Goal: Information Seeking & Learning: Learn about a topic

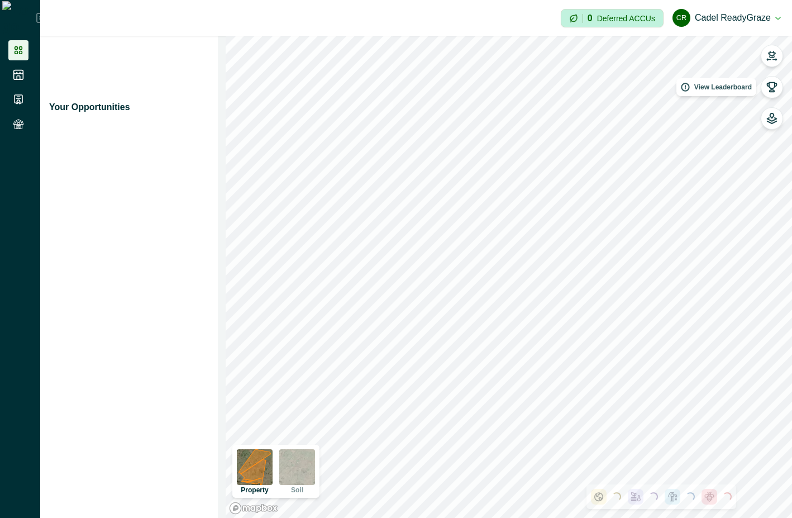
click at [772, 92] on icon "button" at bounding box center [772, 87] width 11 height 11
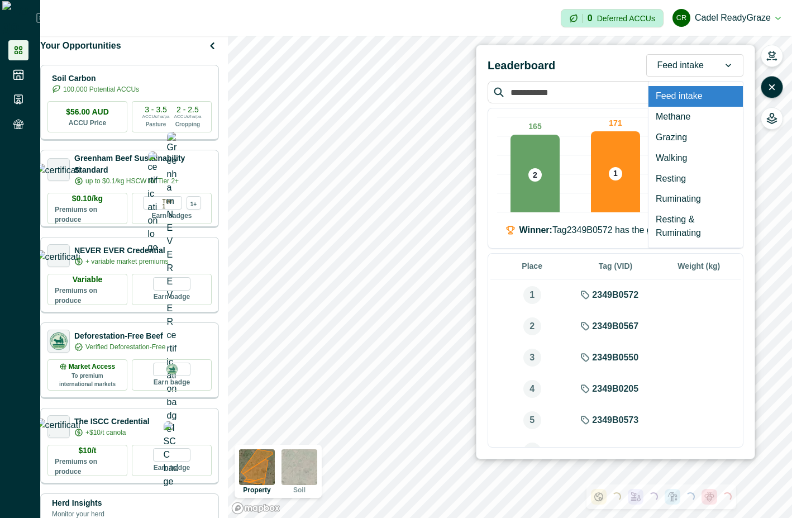
click at [720, 61] on div at bounding box center [728, 65] width 29 height 21
click at [708, 224] on div "Resting & Ruminating" at bounding box center [696, 227] width 94 height 34
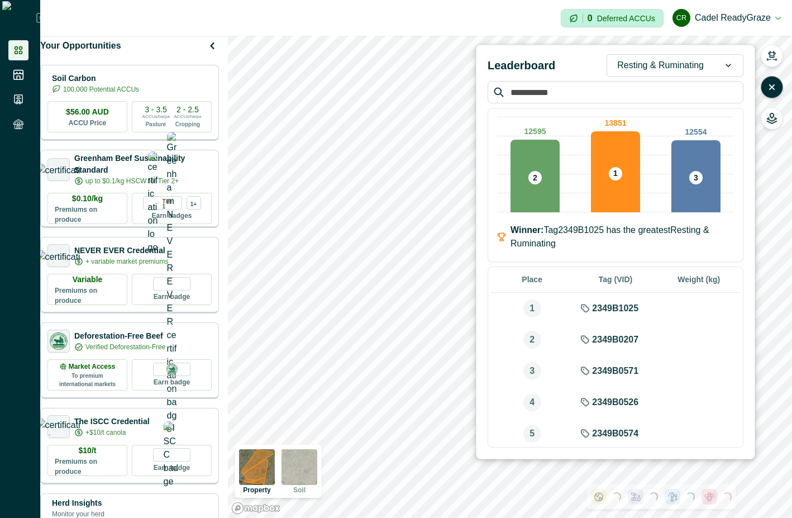
click at [707, 62] on div "Resting & Ruminating" at bounding box center [660, 65] width 107 height 18
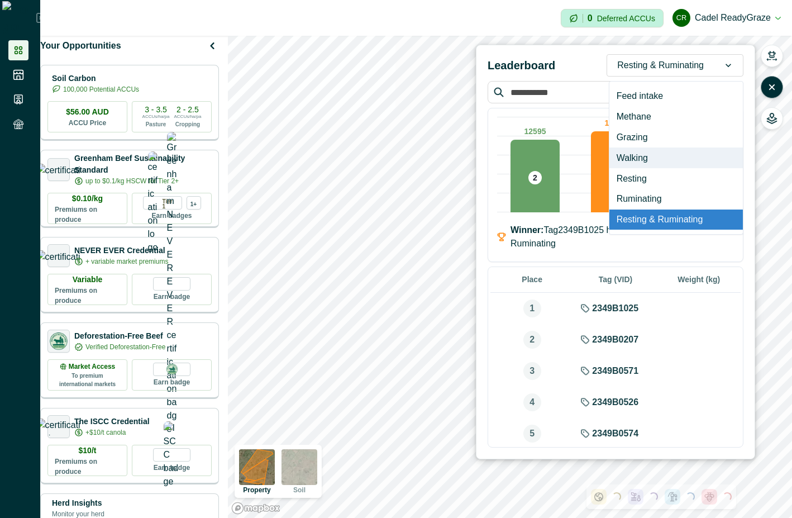
click at [671, 160] on div "Walking" at bounding box center [677, 158] width 134 height 21
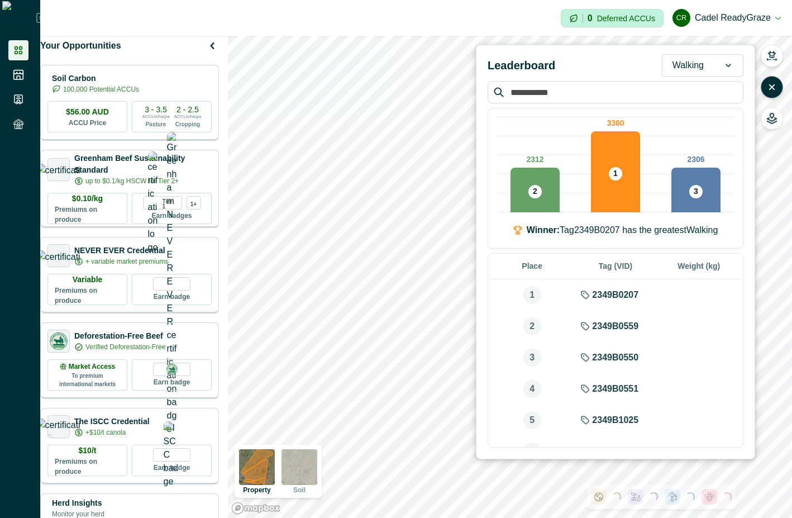
click at [715, 67] on div at bounding box center [728, 65] width 29 height 21
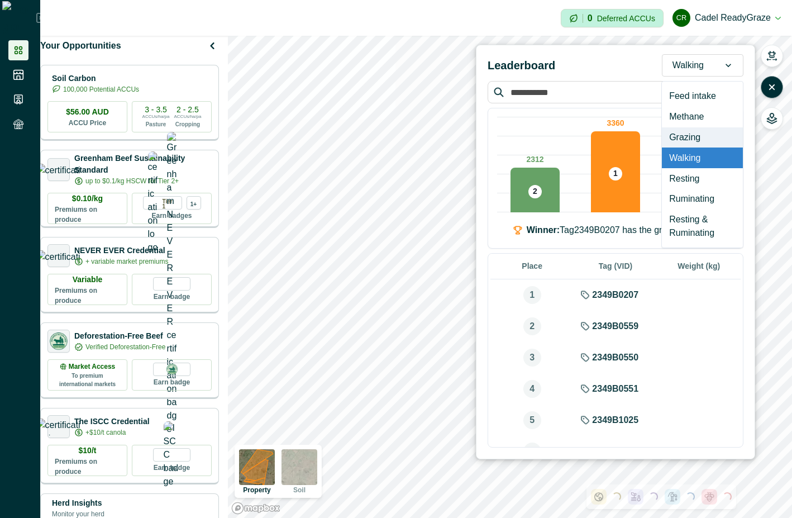
click at [700, 134] on div "Grazing" at bounding box center [702, 137] width 81 height 21
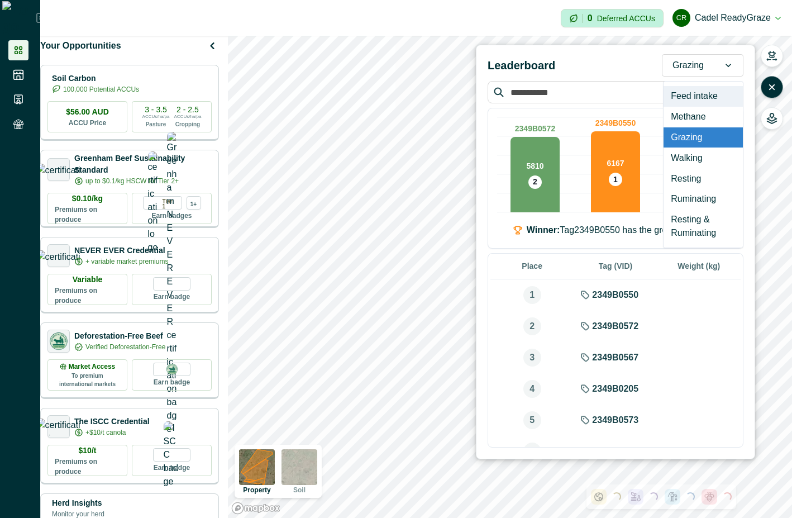
click at [700, 65] on div at bounding box center [688, 66] width 31 height 16
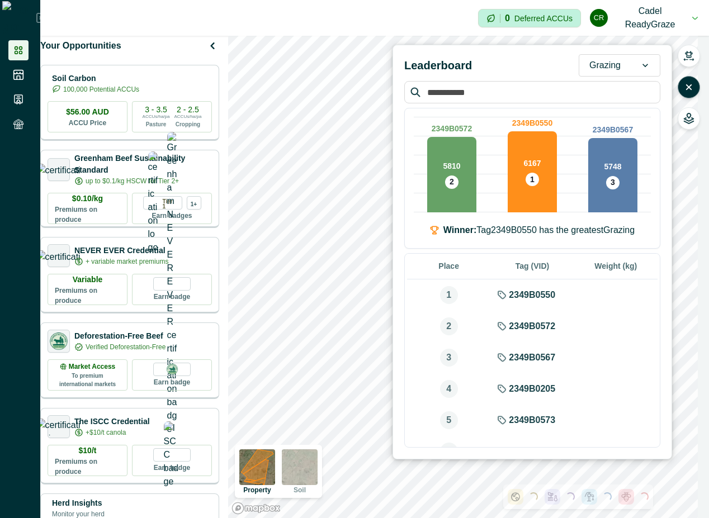
click at [637, 62] on div at bounding box center [644, 65] width 29 height 21
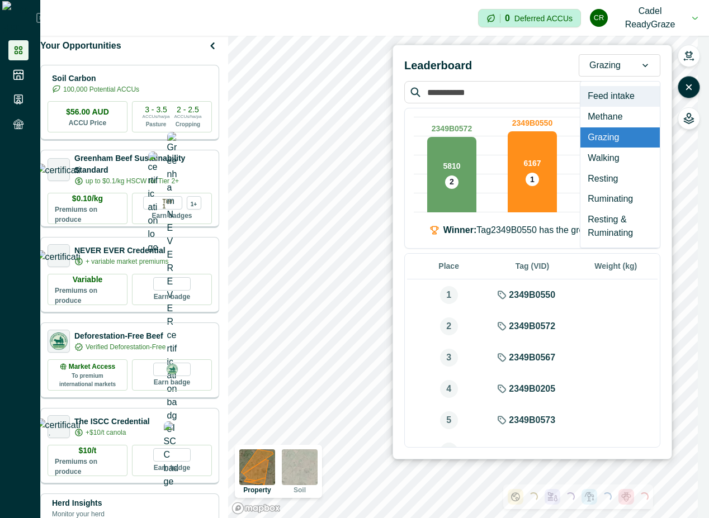
click at [635, 97] on div "Feed intake" at bounding box center [619, 96] width 79 height 21
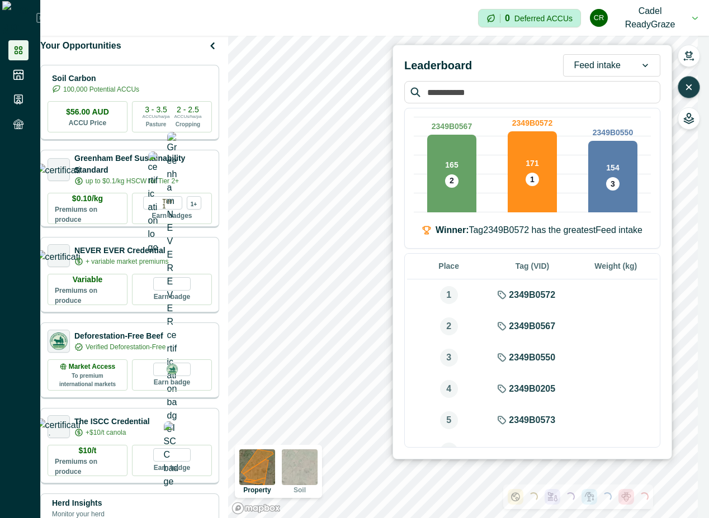
click at [691, 80] on button "button" at bounding box center [688, 87] width 22 height 22
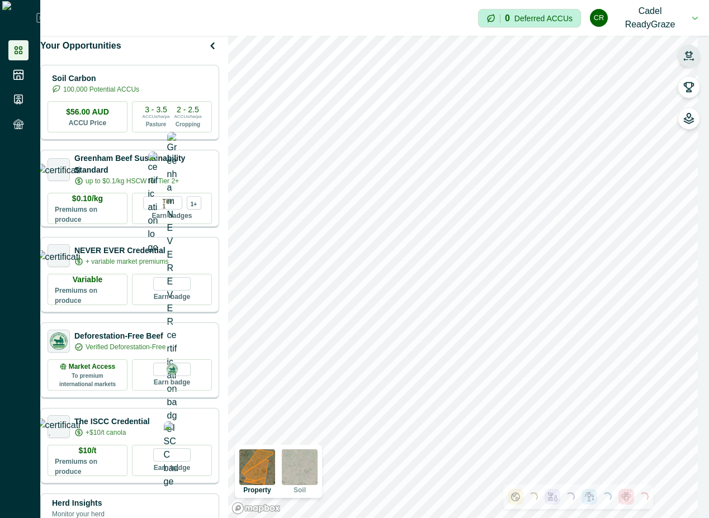
click at [689, 50] on icon "button" at bounding box center [688, 55] width 11 height 11
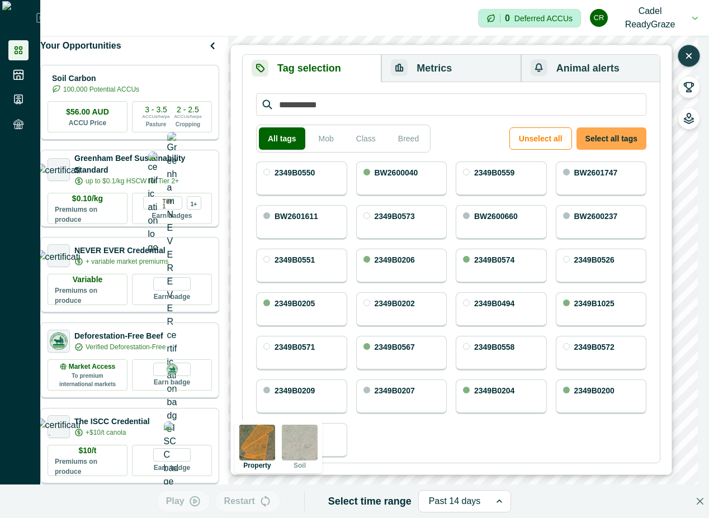
click at [599, 136] on button "Select all tags" at bounding box center [611, 138] width 70 height 22
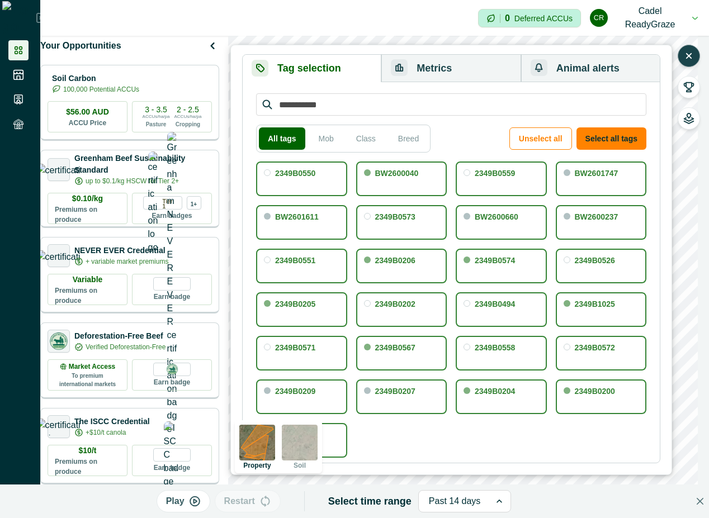
click at [440, 65] on button "Metrics" at bounding box center [450, 68] width 139 height 27
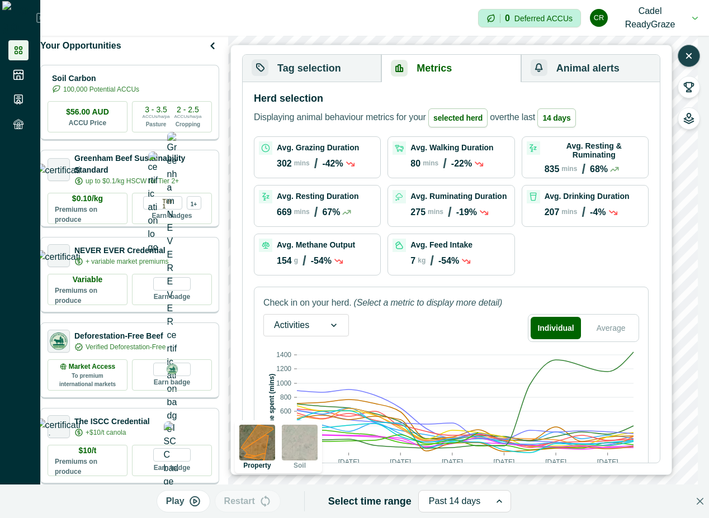
click at [686, 54] on icon "button" at bounding box center [688, 56] width 4 height 4
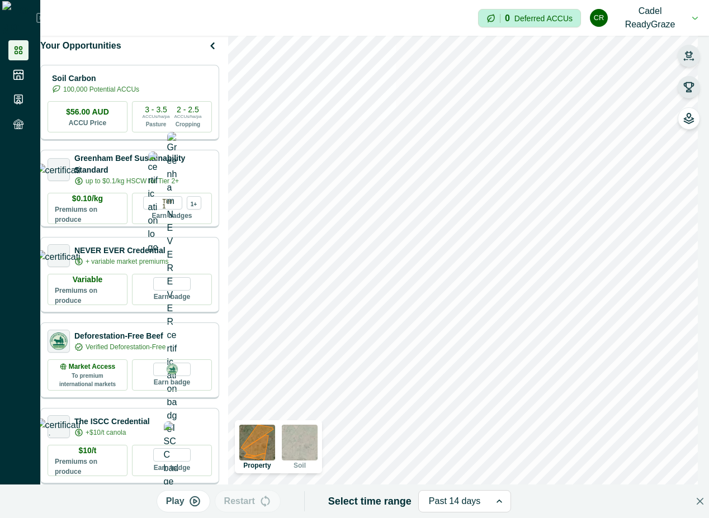
click at [690, 89] on icon "button" at bounding box center [689, 88] width 10 height 10
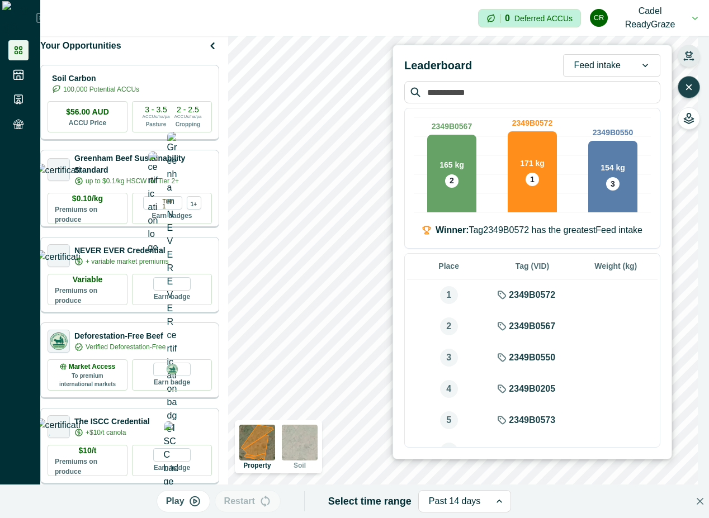
click at [593, 64] on div at bounding box center [596, 66] width 47 height 16
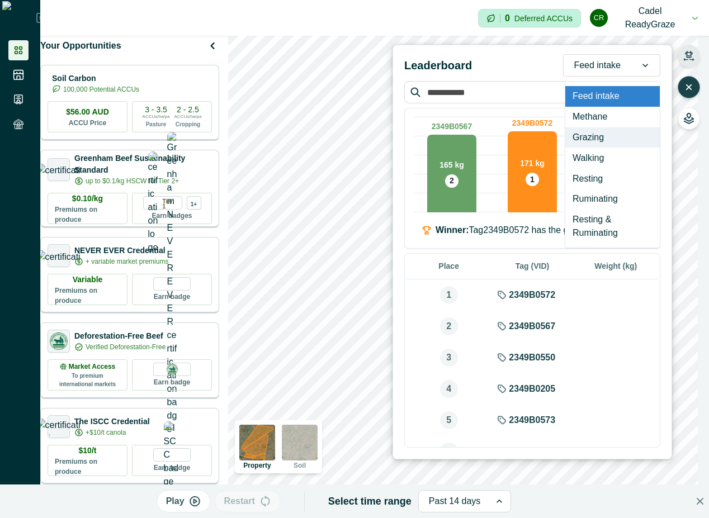
click at [600, 139] on div "Grazing" at bounding box center [612, 137] width 94 height 21
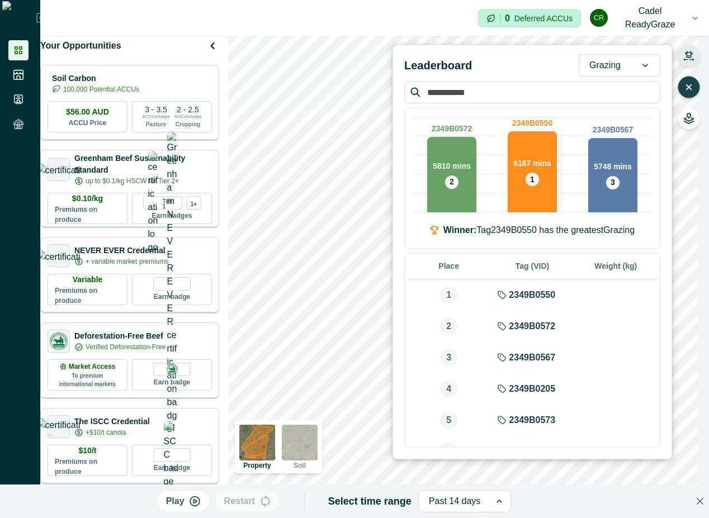
click at [624, 68] on div "Grazing" at bounding box center [604, 65] width 51 height 18
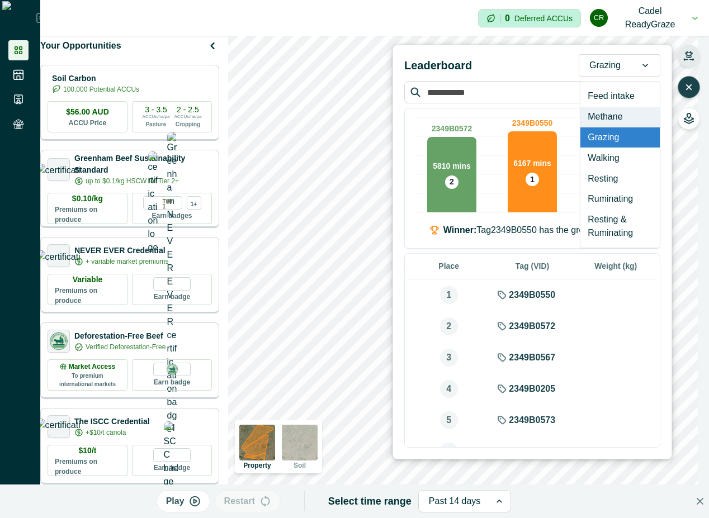
click at [622, 113] on div "Methane" at bounding box center [619, 117] width 79 height 21
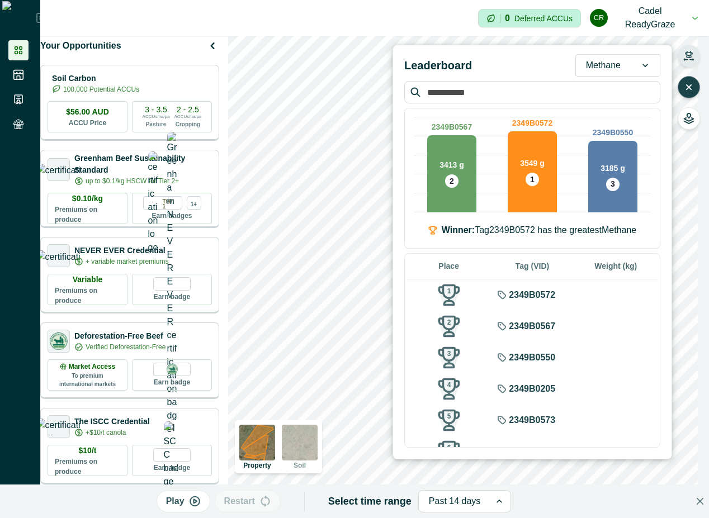
scroll to position [101, 0]
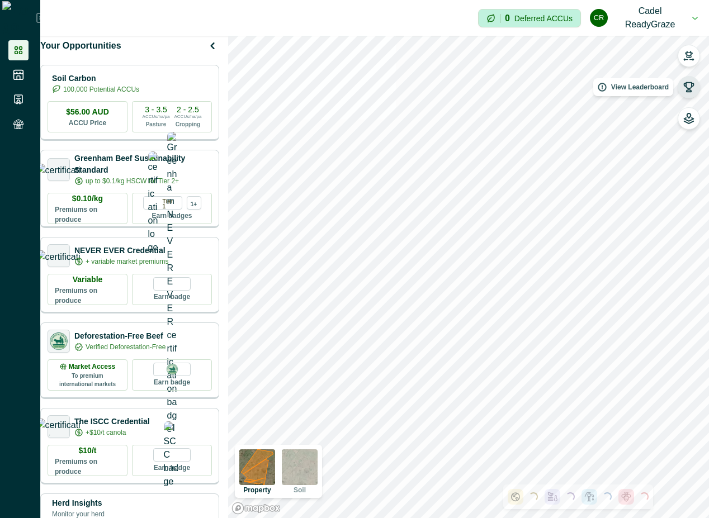
click at [692, 93] on button "button" at bounding box center [688, 87] width 22 height 22
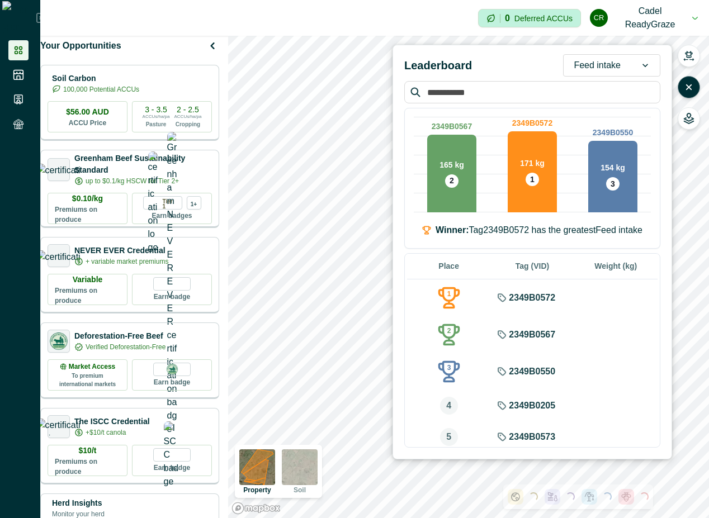
click at [637, 69] on div at bounding box center [644, 65] width 29 height 21
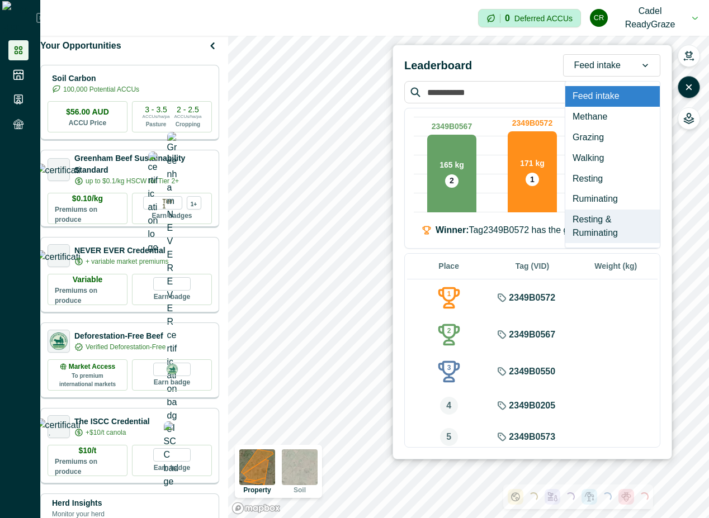
click at [606, 222] on div "Resting & Ruminating" at bounding box center [612, 227] width 94 height 34
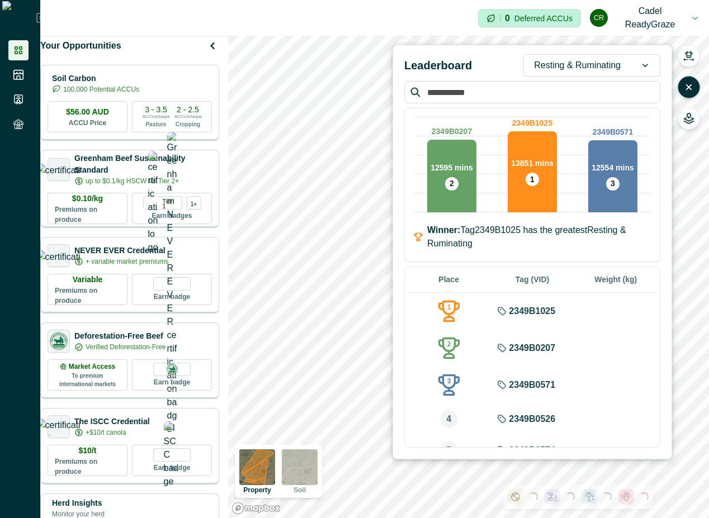
click at [599, 67] on div at bounding box center [577, 66] width 87 height 16
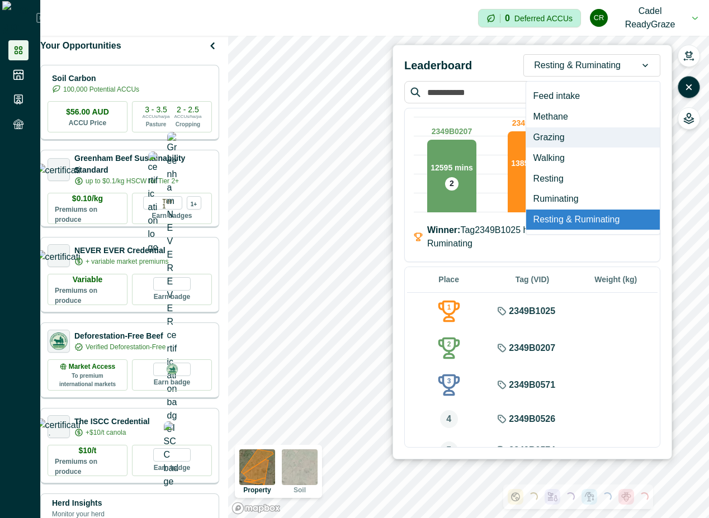
click at [598, 138] on div "Grazing" at bounding box center [593, 137] width 134 height 21
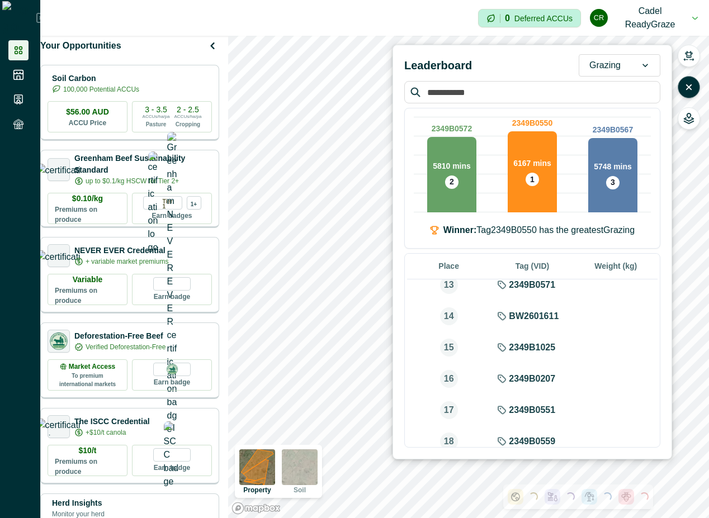
scroll to position [652, 0]
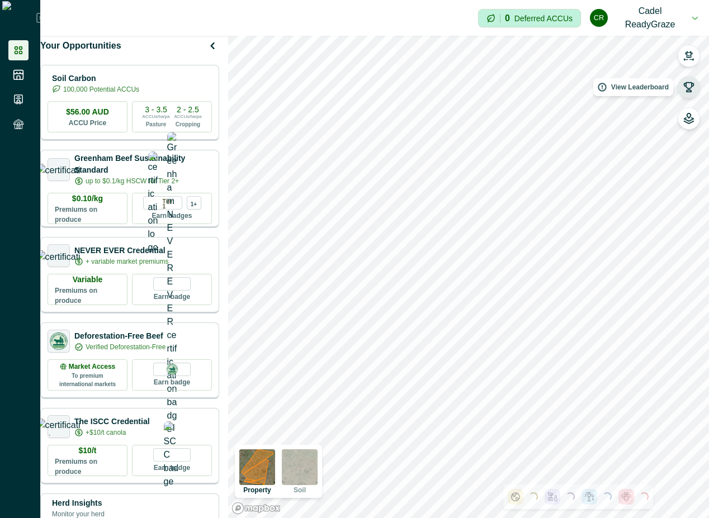
click at [691, 89] on icon "button" at bounding box center [688, 87] width 11 height 11
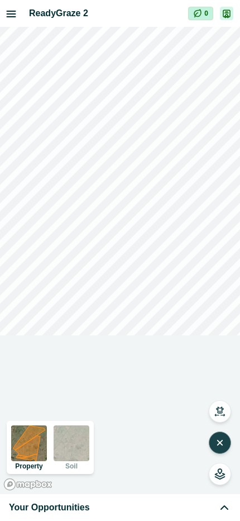
click at [220, 443] on icon "button" at bounding box center [220, 442] width 4 height 4
click at [221, 441] on icon "button" at bounding box center [220, 442] width 11 height 11
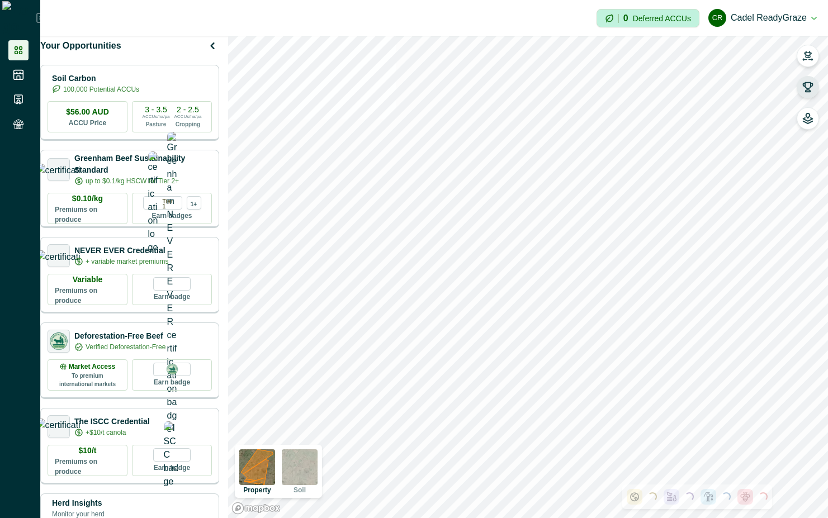
click at [788, 88] on icon "button" at bounding box center [808, 88] width 10 height 10
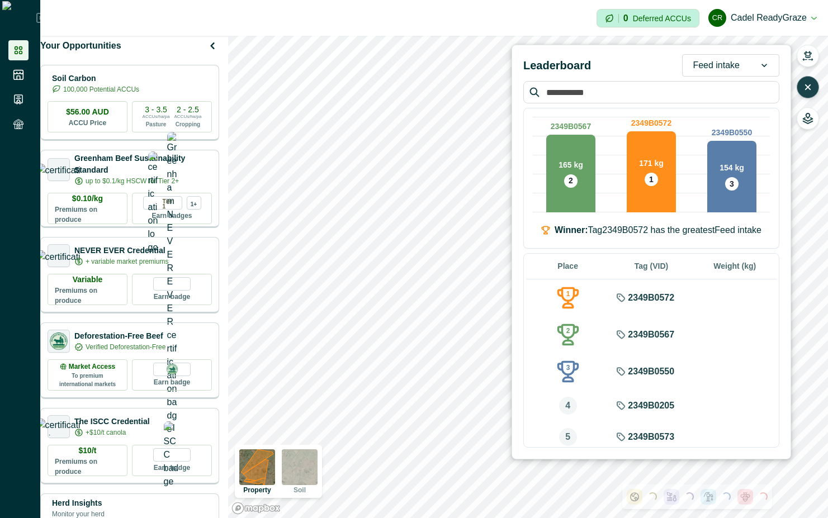
click at [742, 69] on div "Feed intake" at bounding box center [715, 65] width 67 height 18
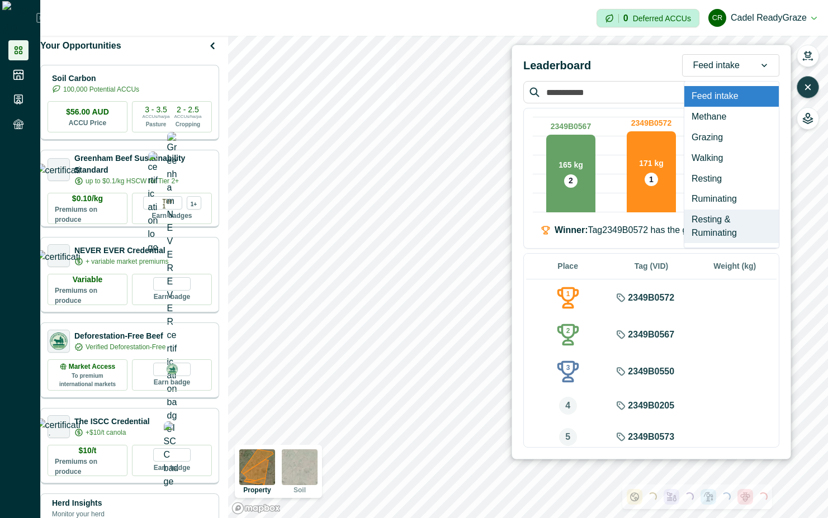
click at [725, 230] on div "Resting & Ruminating" at bounding box center [731, 227] width 94 height 34
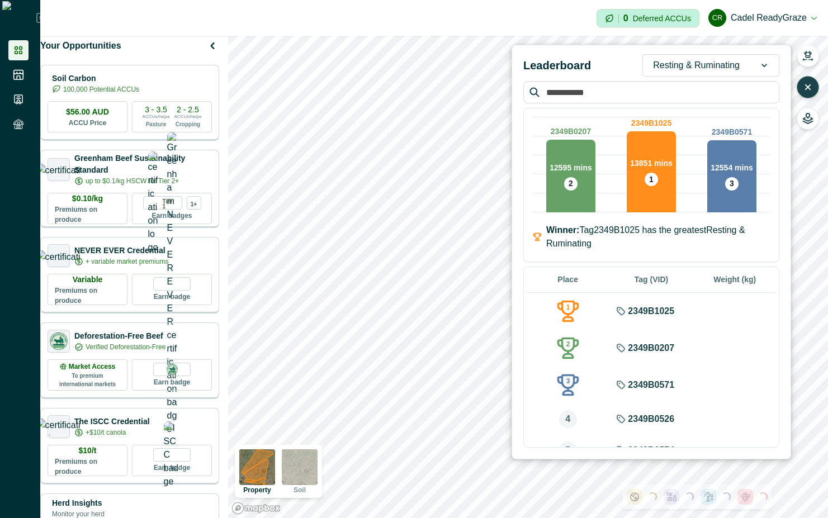
click at [739, 60] on div "Resting & Ruminating" at bounding box center [696, 65] width 107 height 18
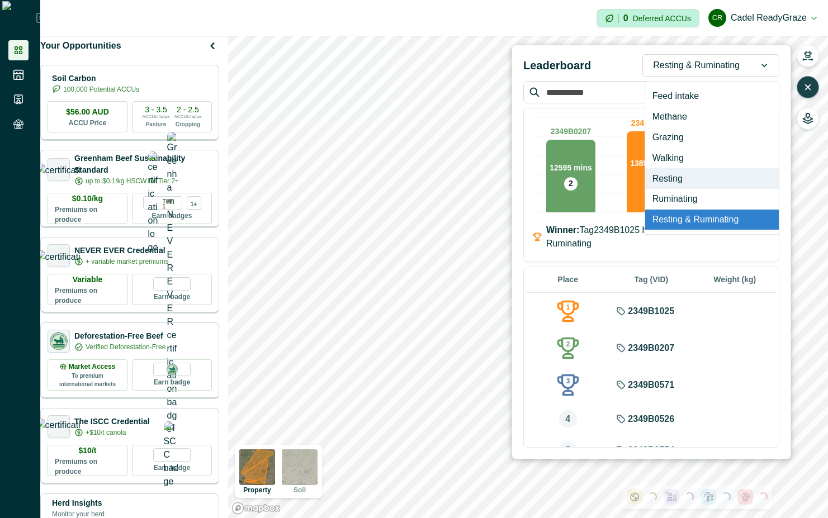
click at [696, 177] on div "Resting" at bounding box center [712, 178] width 134 height 21
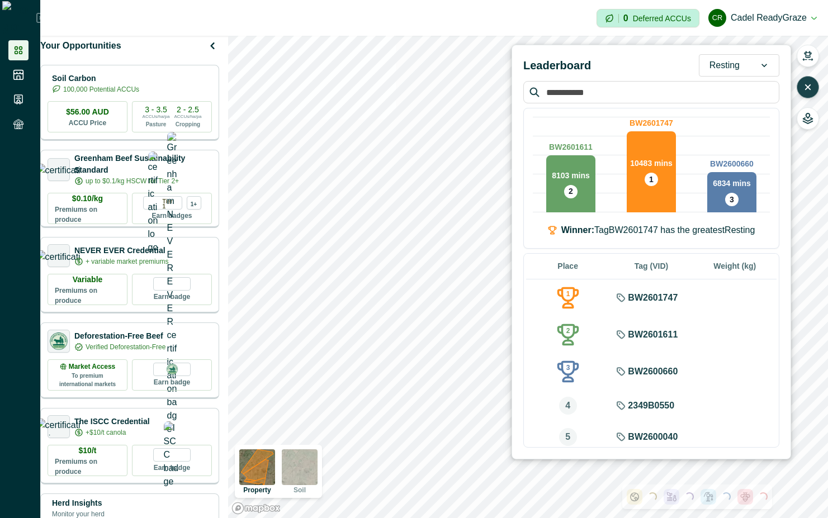
click at [753, 55] on div at bounding box center [763, 65] width 29 height 21
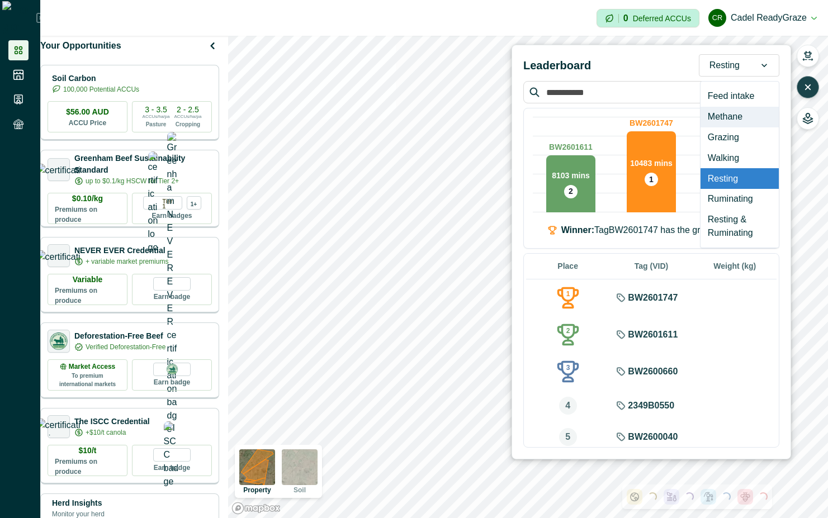
click at [738, 116] on div "Methane" at bounding box center [739, 117] width 78 height 21
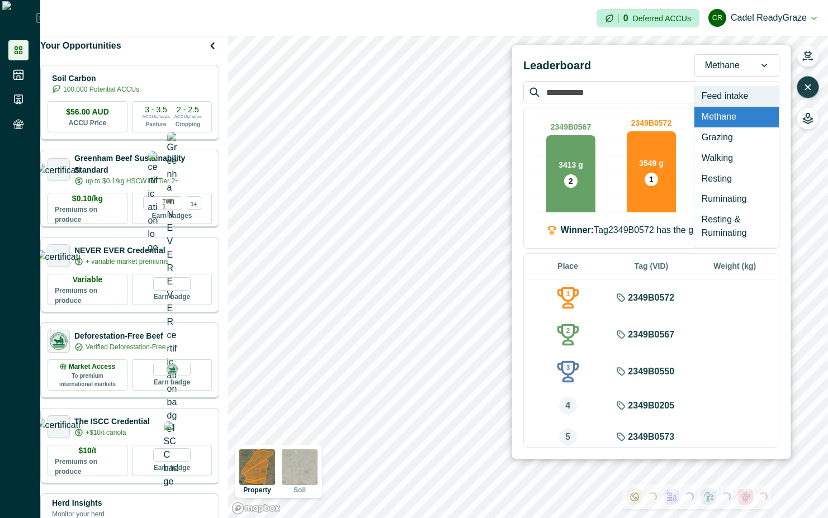
click at [742, 59] on div "Methane" at bounding box center [722, 65] width 55 height 18
click at [720, 156] on div "Walking" at bounding box center [736, 158] width 84 height 21
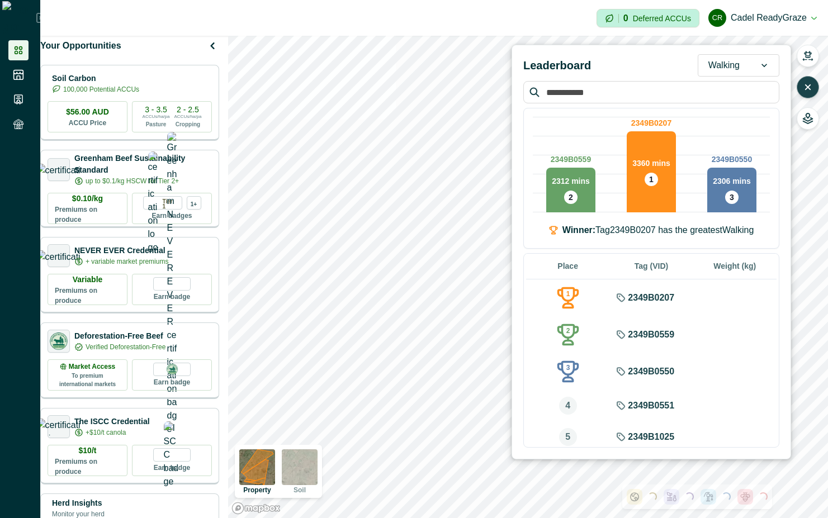
click at [736, 70] on div at bounding box center [723, 66] width 31 height 16
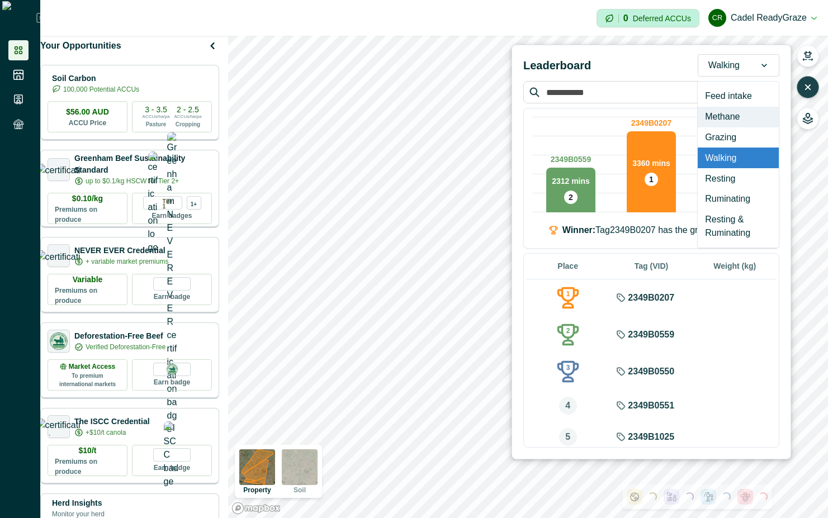
click at [737, 120] on div "Methane" at bounding box center [737, 117] width 81 height 21
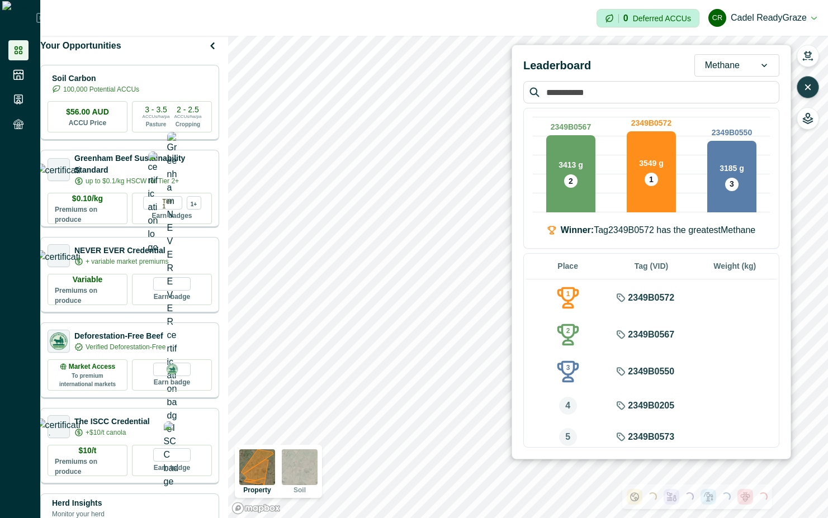
click at [740, 62] on div "Methane" at bounding box center [722, 65] width 55 height 18
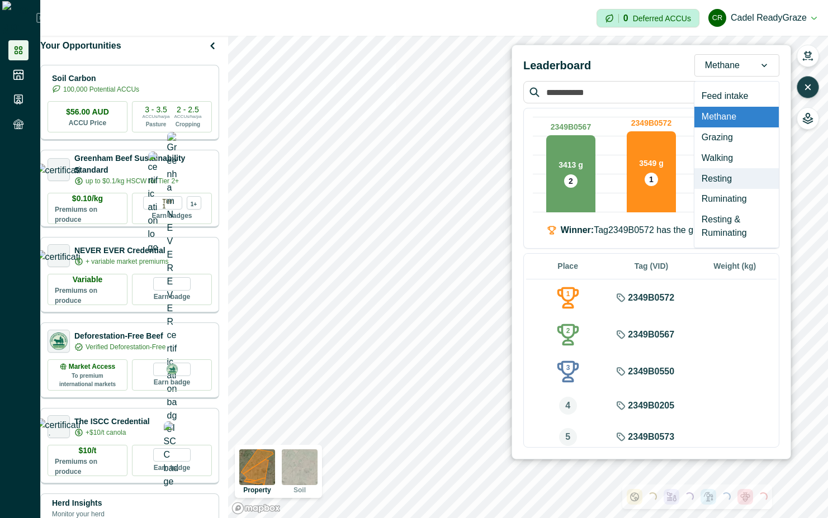
click at [732, 179] on div "Resting" at bounding box center [736, 178] width 84 height 21
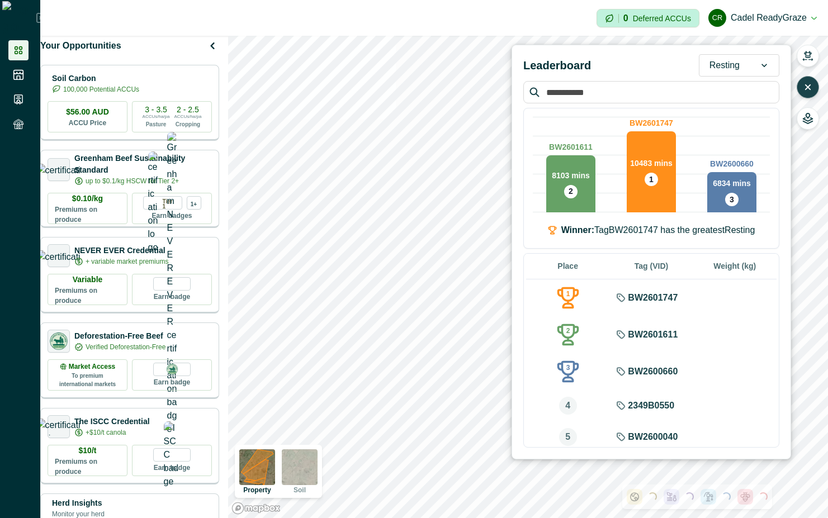
click at [745, 69] on div "Resting" at bounding box center [724, 65] width 50 height 18
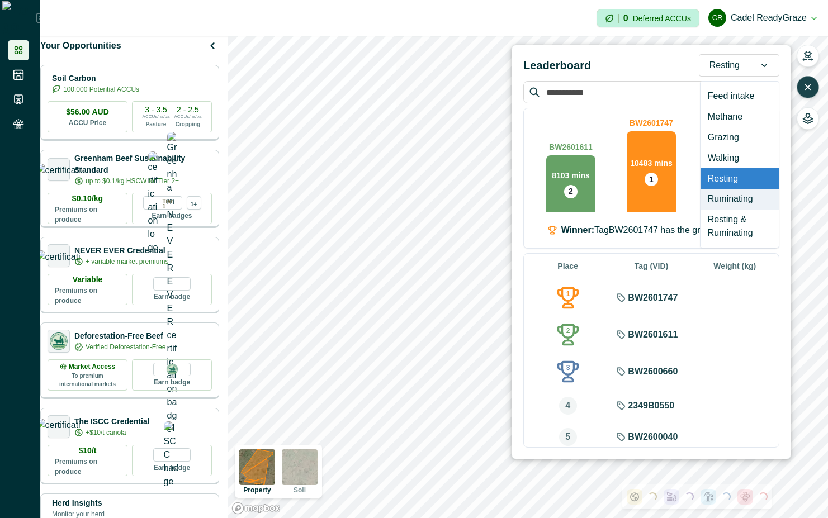
click at [739, 200] on div "Ruminating" at bounding box center [739, 199] width 78 height 21
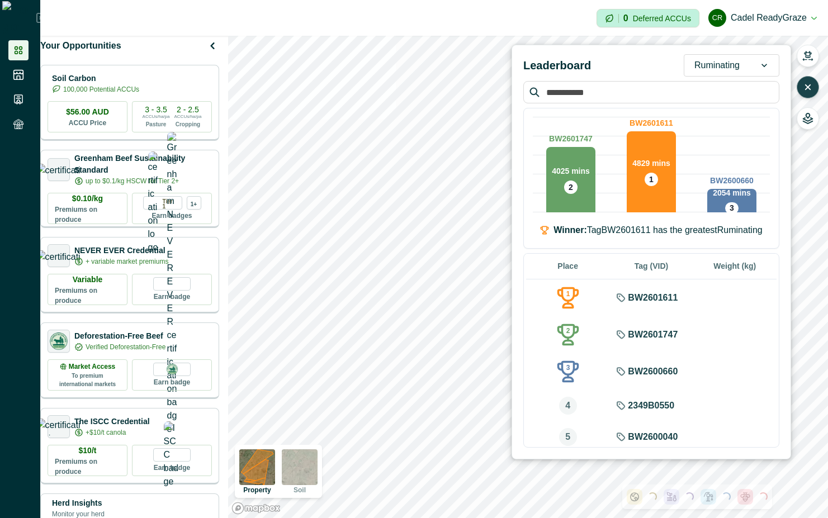
click at [739, 64] on div at bounding box center [716, 66] width 45 height 16
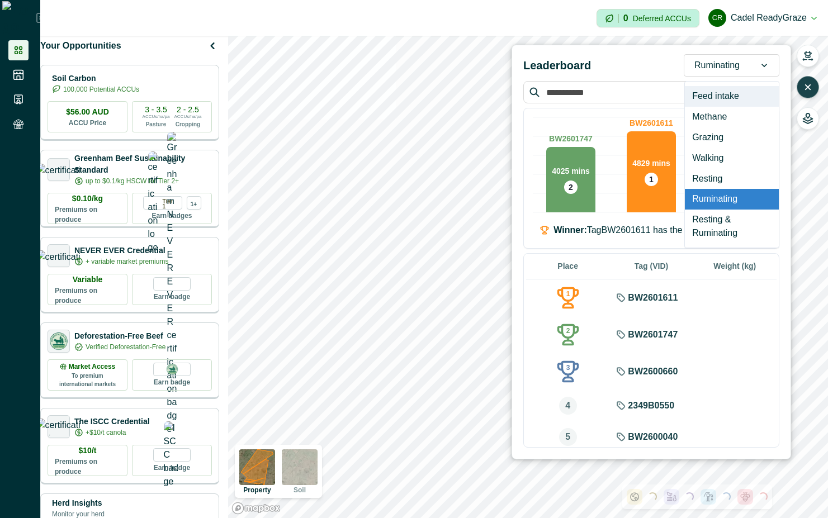
click at [673, 60] on div "Leaderboard option Ruminating, selected. option Feed intake focused, 1 of 7. 7 …" at bounding box center [651, 65] width 256 height 22
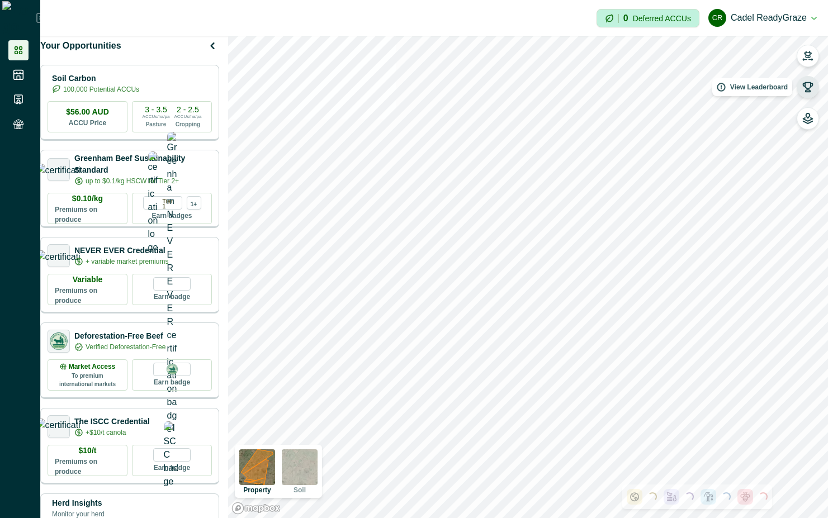
click at [808, 93] on button "button" at bounding box center [807, 87] width 22 height 22
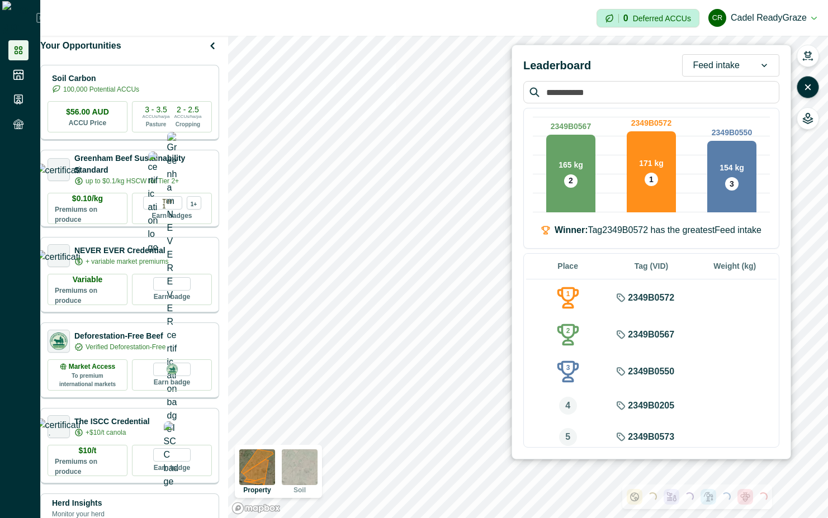
click at [749, 61] on div "Feed intake" at bounding box center [715, 65] width 67 height 18
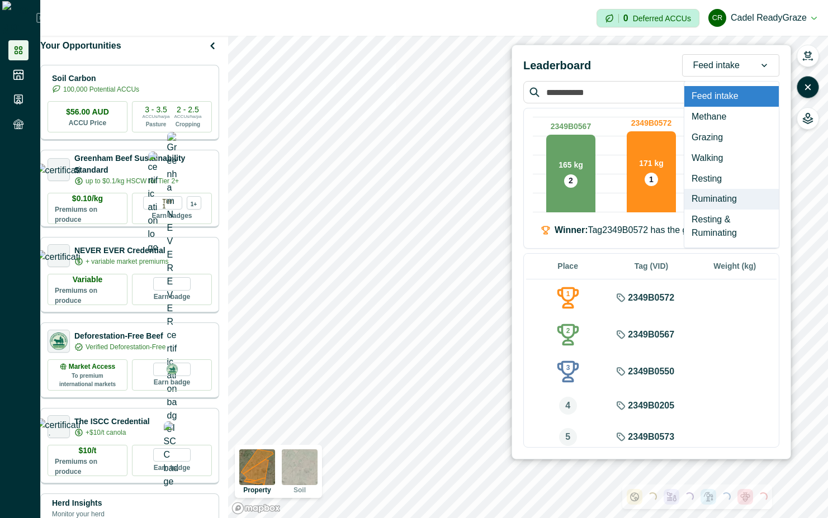
click at [714, 199] on div "Ruminating" at bounding box center [731, 199] width 94 height 21
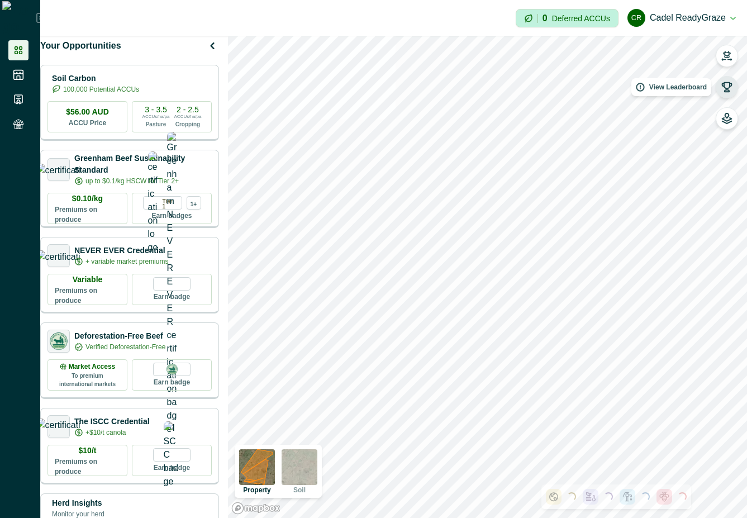
click at [722, 82] on icon "button" at bounding box center [726, 87] width 11 height 11
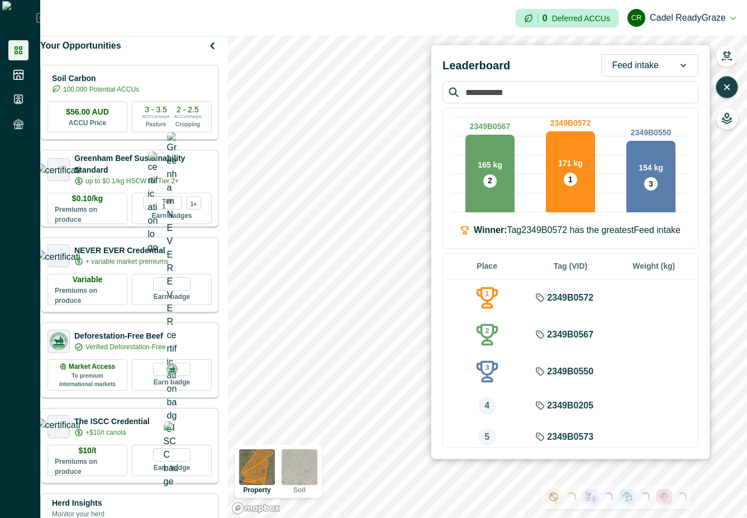
click at [604, 65] on div "Feed intake" at bounding box center [635, 65] width 67 height 18
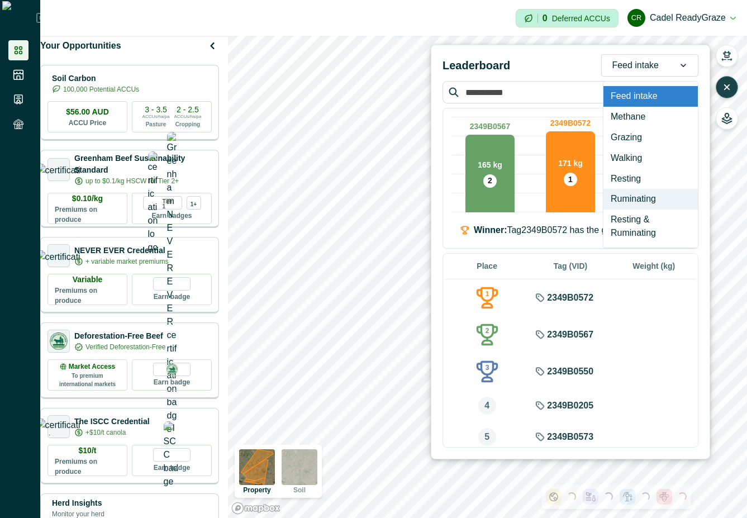
click at [629, 198] on div "Ruminating" at bounding box center [651, 199] width 94 height 21
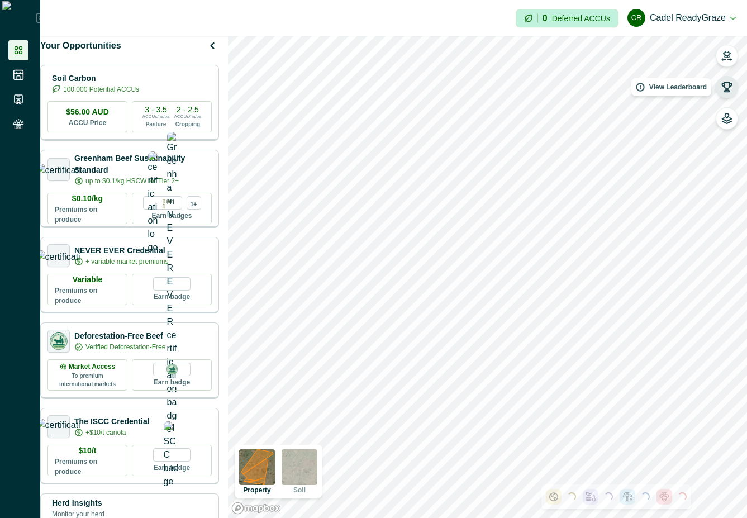
click at [724, 94] on button "button" at bounding box center [727, 87] width 22 height 22
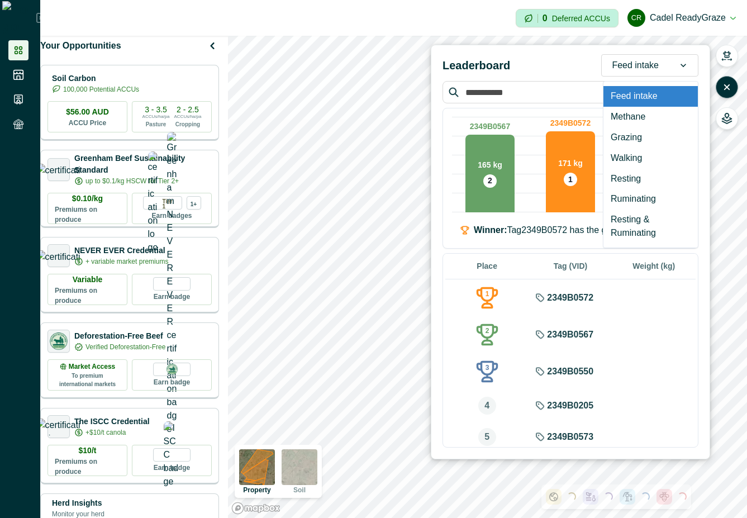
click at [677, 64] on div at bounding box center [683, 65] width 29 height 21
click at [657, 144] on div "Grazing" at bounding box center [651, 137] width 94 height 21
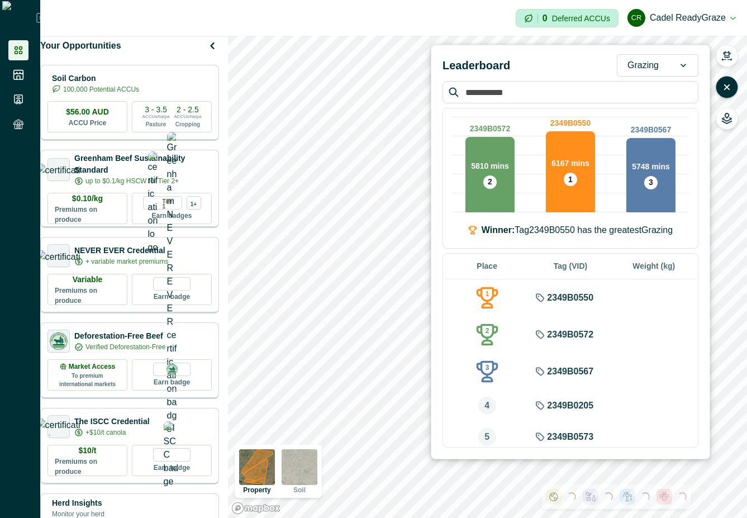
click at [673, 67] on div at bounding box center [683, 65] width 29 height 21
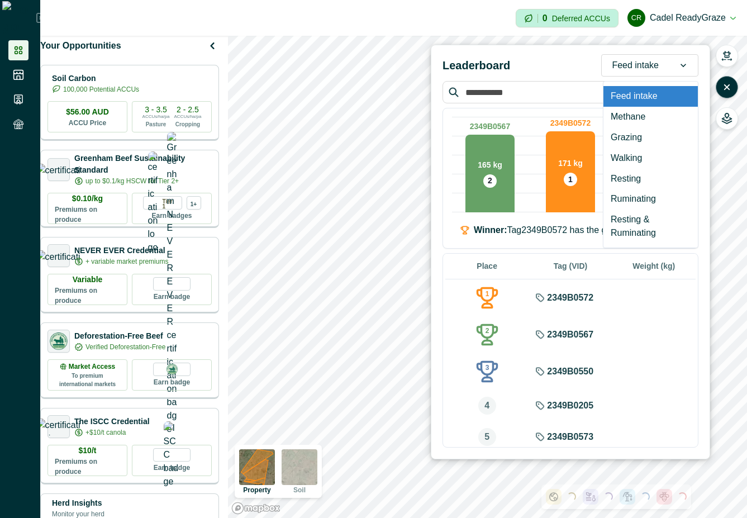
click at [663, 68] on div "Feed intake" at bounding box center [635, 65] width 67 height 18
click at [642, 192] on div "Ruminating" at bounding box center [651, 199] width 94 height 21
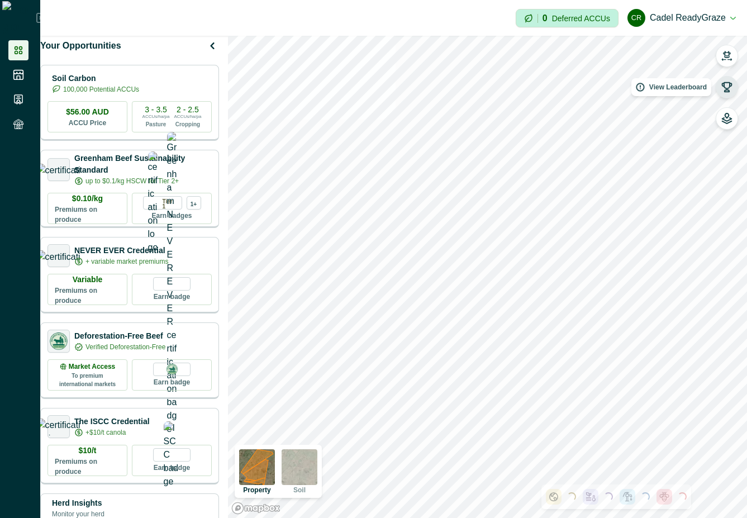
click at [725, 93] on button "button" at bounding box center [727, 87] width 22 height 22
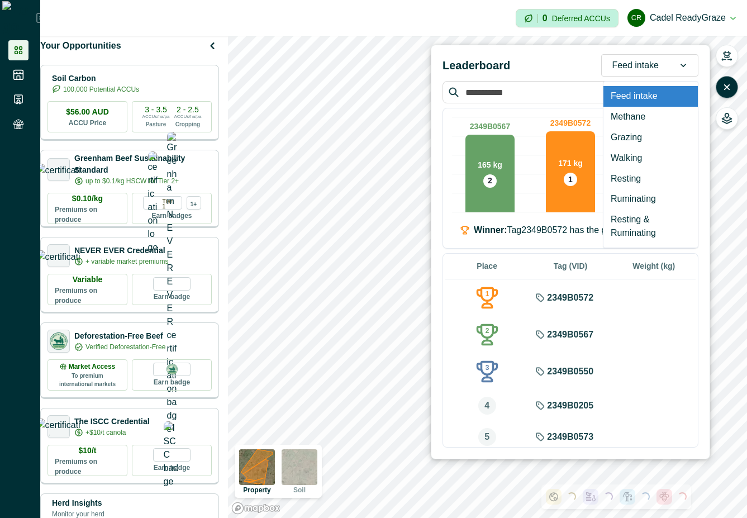
click at [671, 66] on div at bounding box center [683, 65] width 29 height 21
click at [658, 203] on div "Ruminating" at bounding box center [651, 199] width 94 height 21
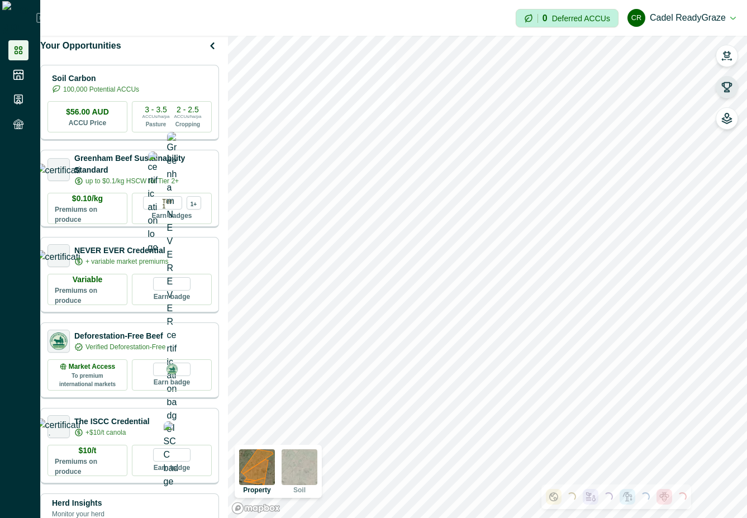
click at [726, 86] on icon "button" at bounding box center [726, 87] width 11 height 11
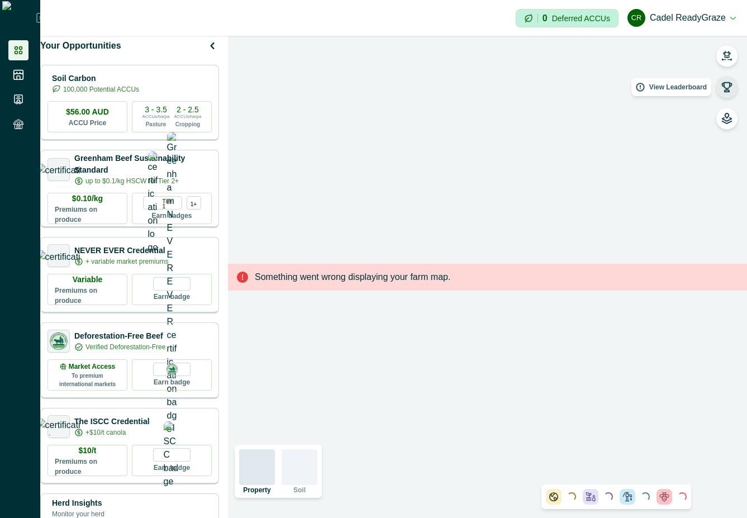
click at [728, 82] on icon "button" at bounding box center [726, 87] width 11 height 11
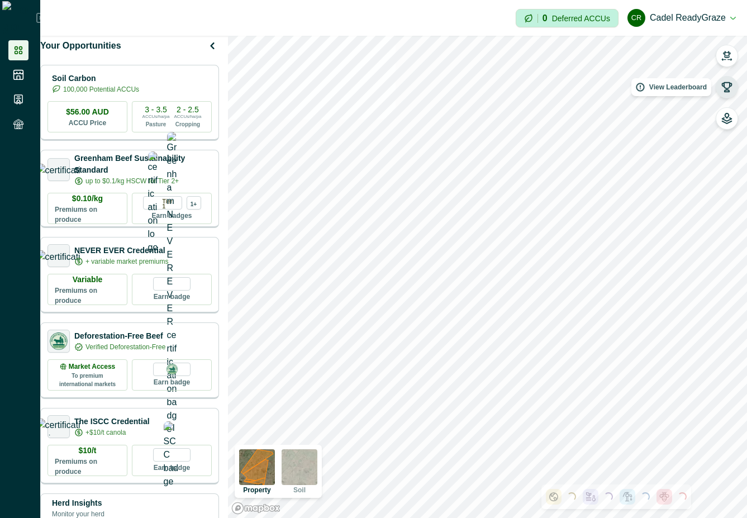
click at [724, 87] on icon "button" at bounding box center [728, 88] width 10 height 10
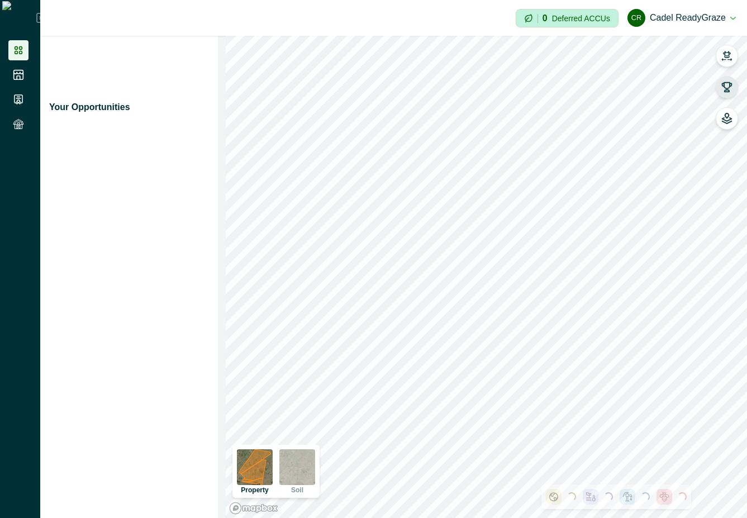
click at [726, 91] on icon "button" at bounding box center [726, 87] width 11 height 11
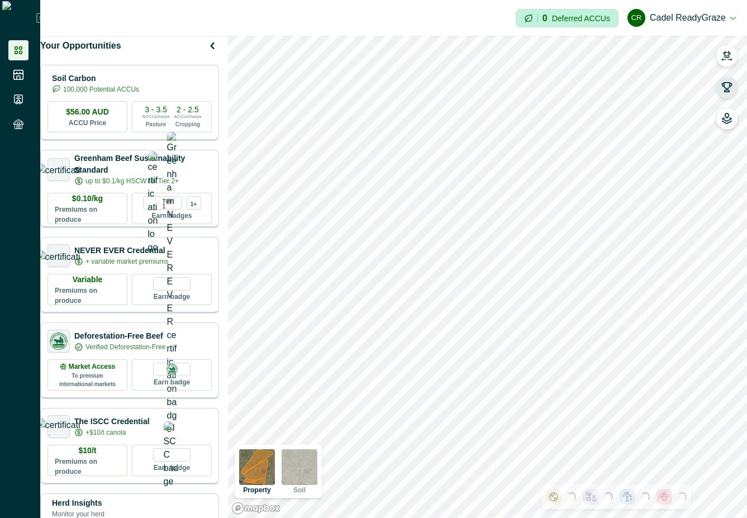
click at [726, 83] on icon "button" at bounding box center [726, 87] width 11 height 11
